Goal: Task Accomplishment & Management: Manage account settings

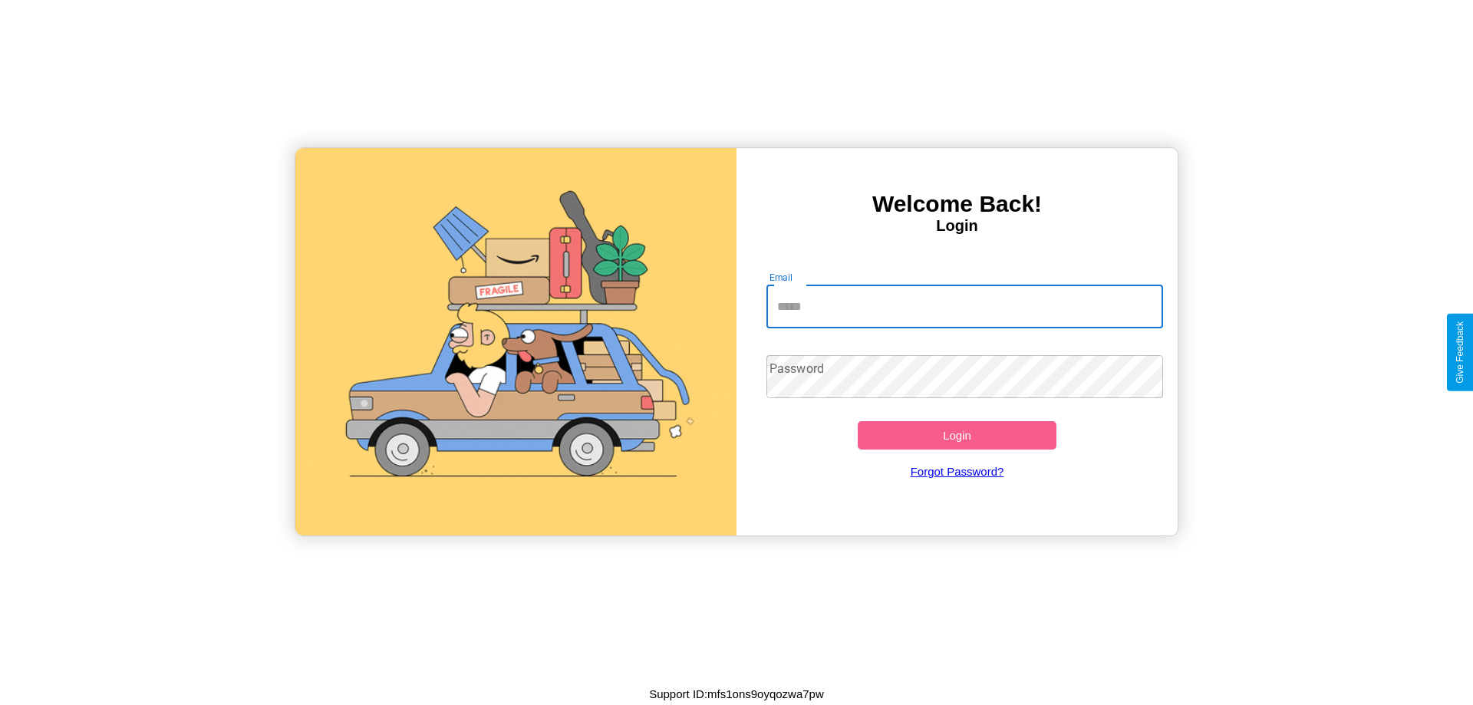
click at [965, 306] on input "Email" at bounding box center [965, 306] width 397 height 43
type input "**********"
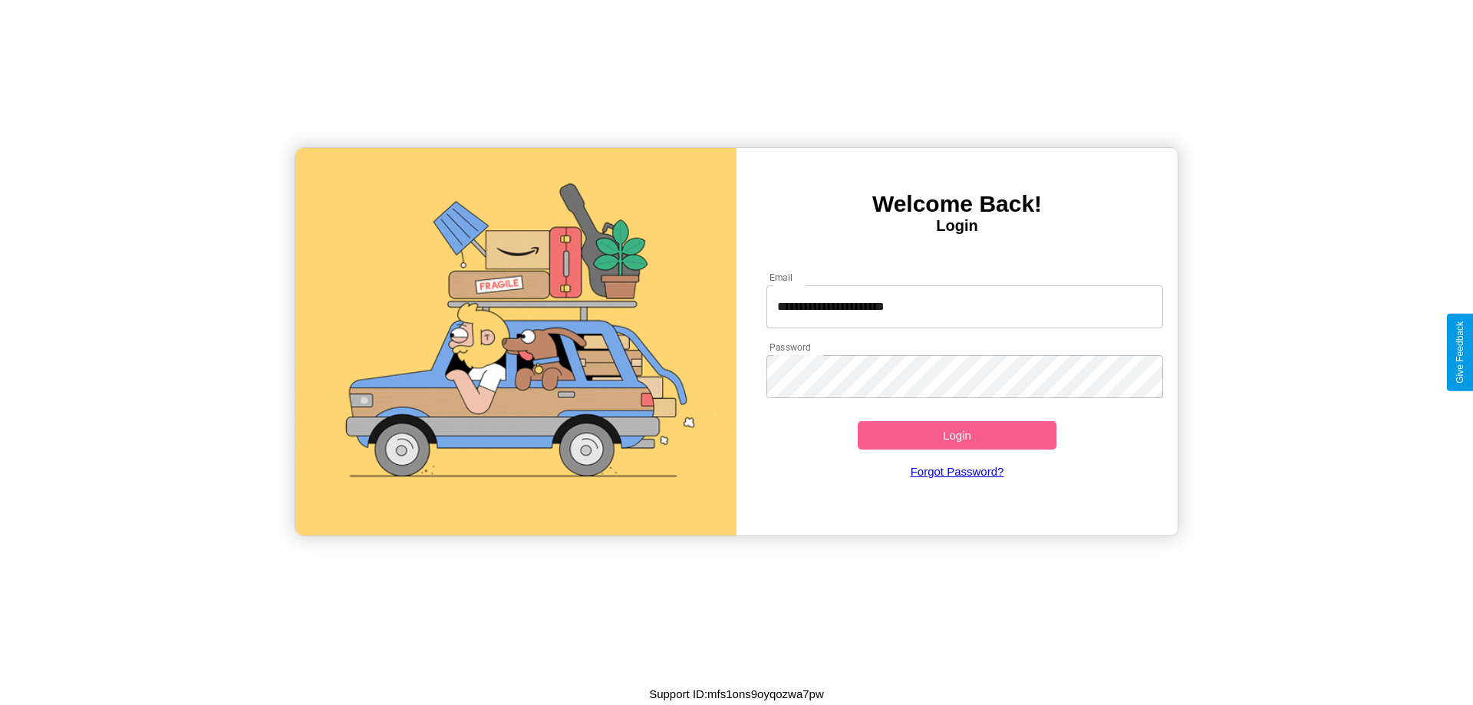
click at [957, 435] on button "Login" at bounding box center [957, 435] width 199 height 28
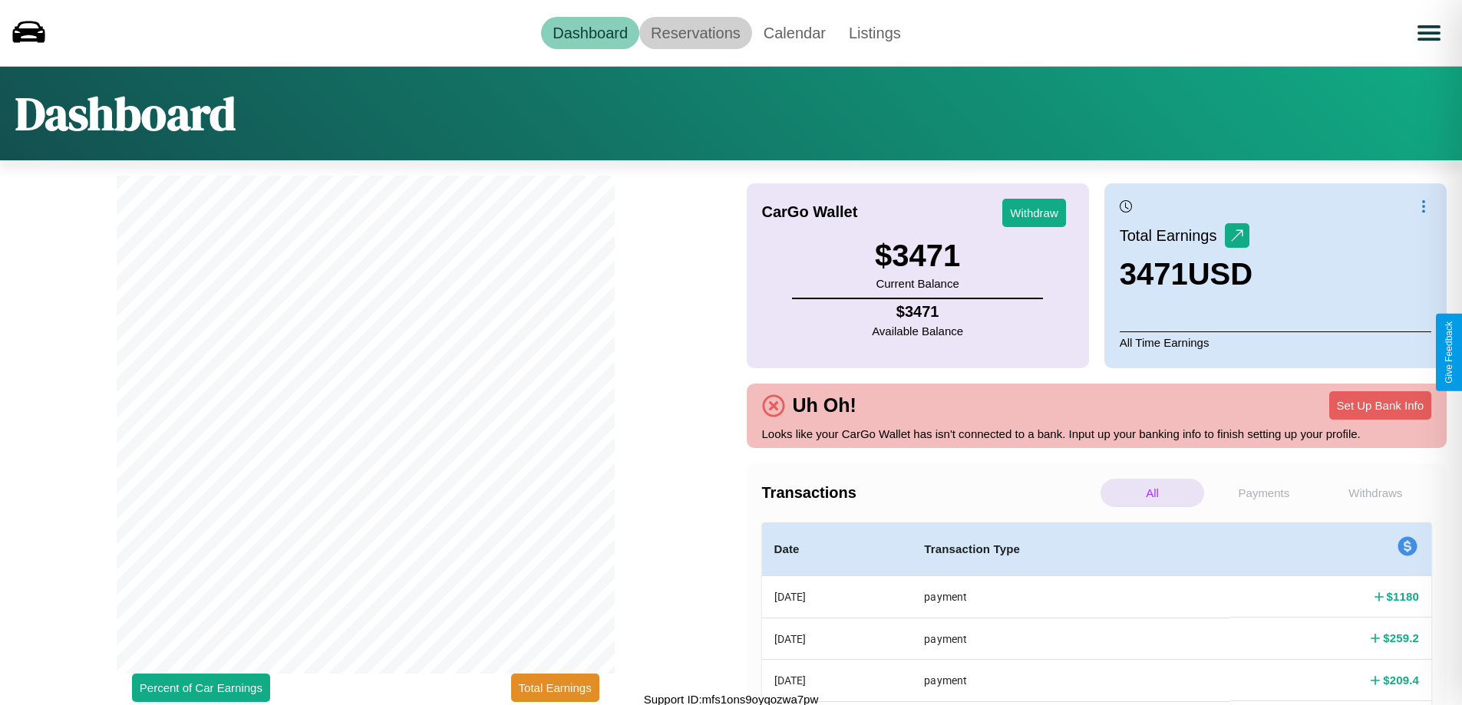
click at [695, 32] on link "Reservations" at bounding box center [695, 33] width 113 height 32
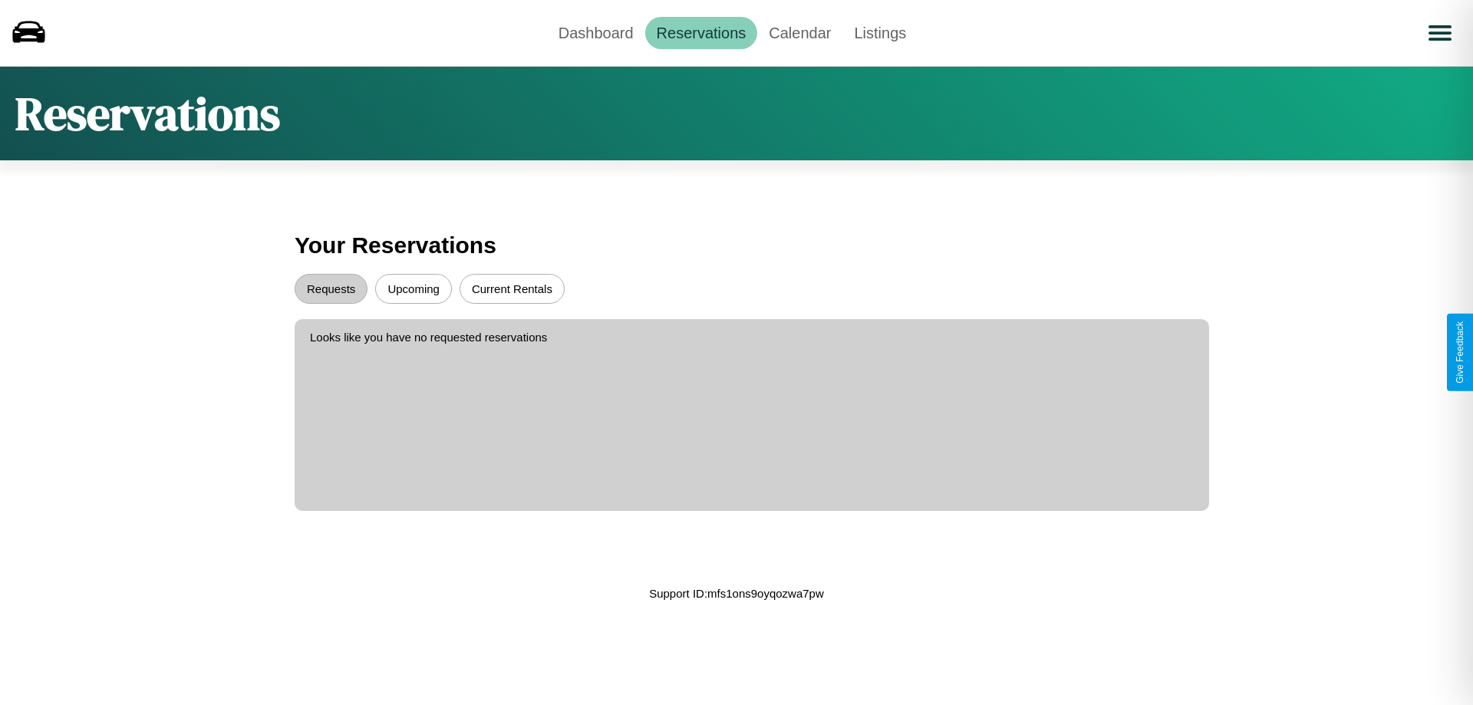
click at [414, 289] on button "Upcoming" at bounding box center [413, 289] width 77 height 30
click at [331, 289] on button "Requests" at bounding box center [331, 289] width 73 height 30
click at [512, 289] on button "Current Rentals" at bounding box center [512, 289] width 105 height 30
